Goal: Information Seeking & Learning: Learn about a topic

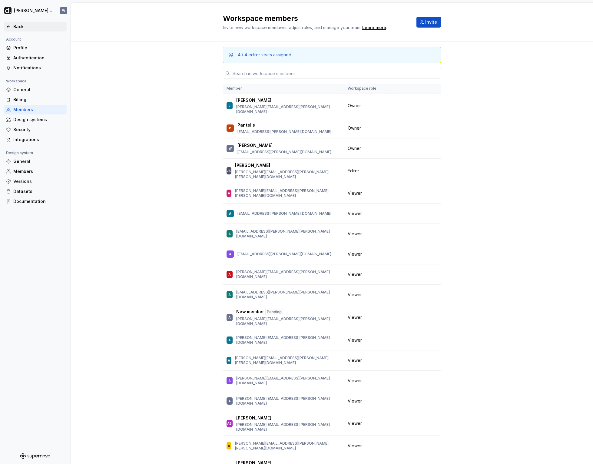
click at [27, 27] on div "Back" at bounding box center [38, 27] width 51 height 6
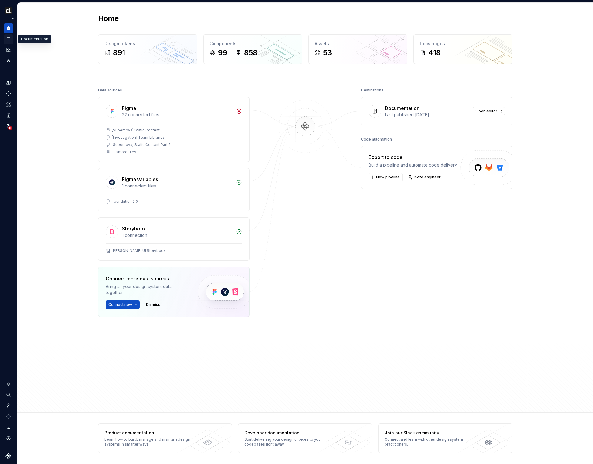
click at [9, 38] on icon "Documentation" at bounding box center [9, 39] width 2 height 3
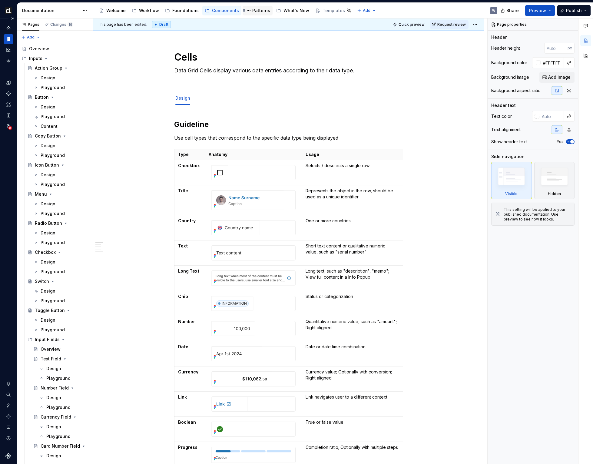
click at [254, 8] on div "Patterns" at bounding box center [261, 11] width 18 height 6
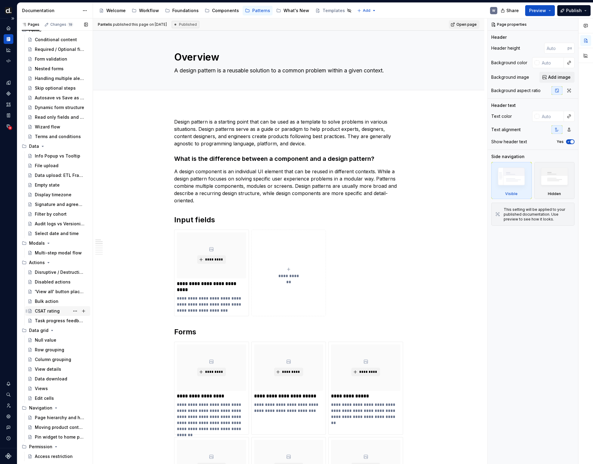
scroll to position [92, 0]
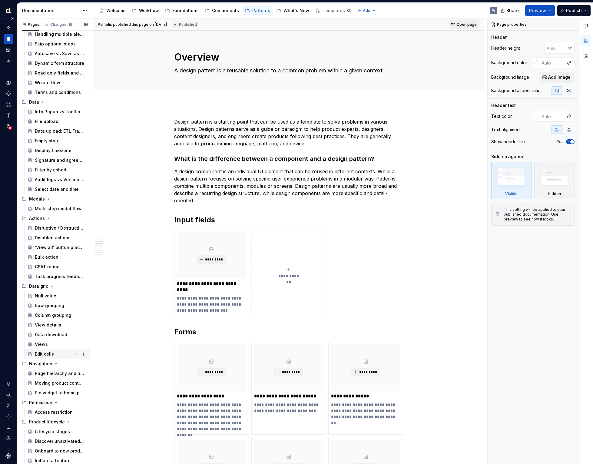
click at [50, 350] on div "Edit cells" at bounding box center [61, 354] width 53 height 8
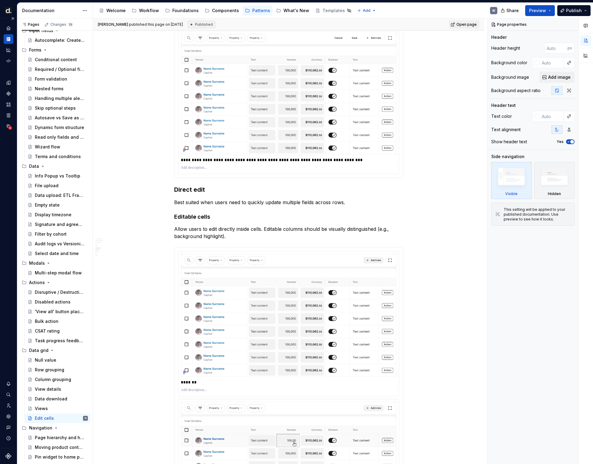
scroll to position [92, 0]
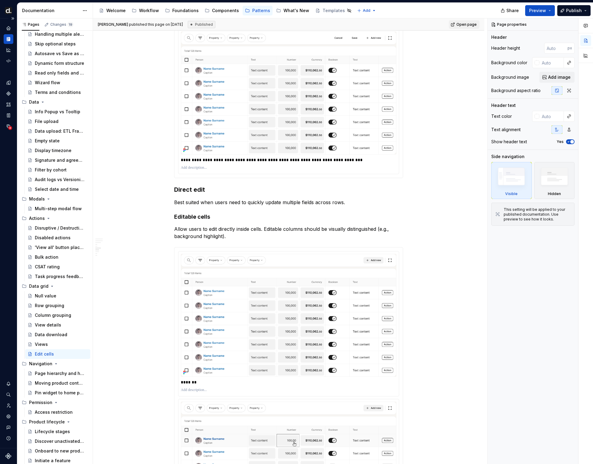
type textarea "*"
